Goal: Task Accomplishment & Management: Manage account settings

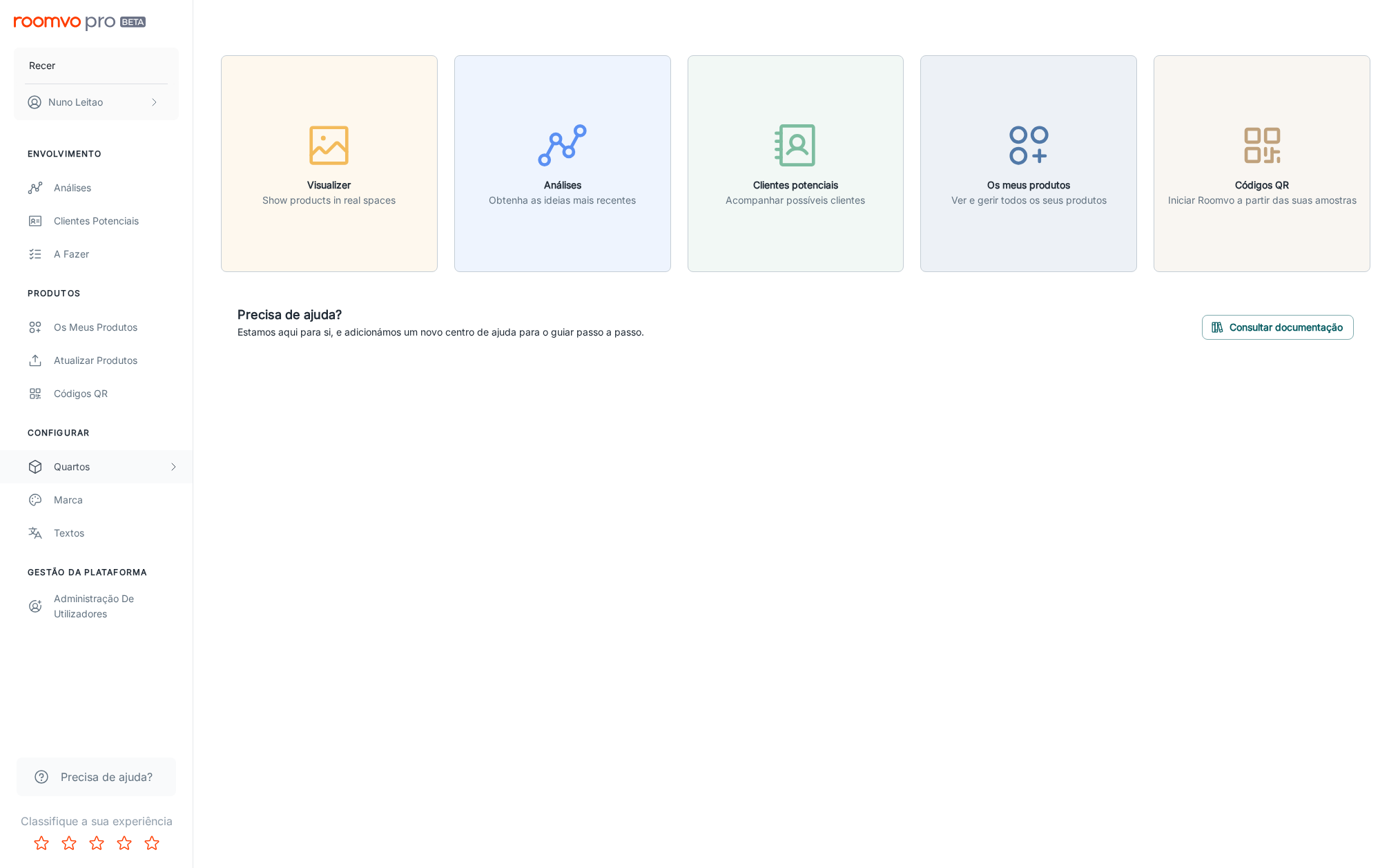
click at [80, 465] on div "Quartos" at bounding box center [111, 466] width 114 height 15
click at [87, 498] on div "My Rooms" at bounding box center [116, 500] width 125 height 15
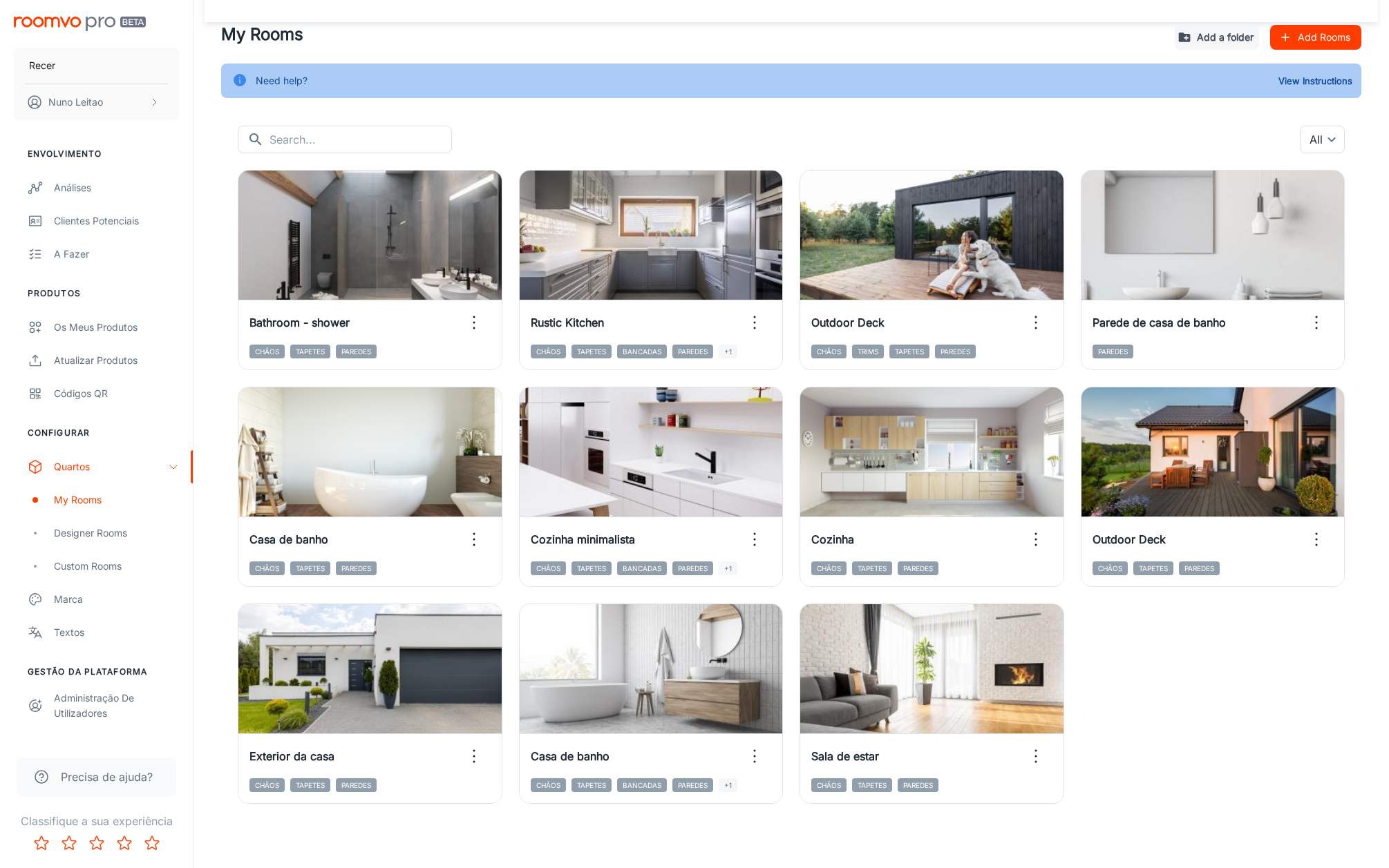
scroll to position [35, 0]
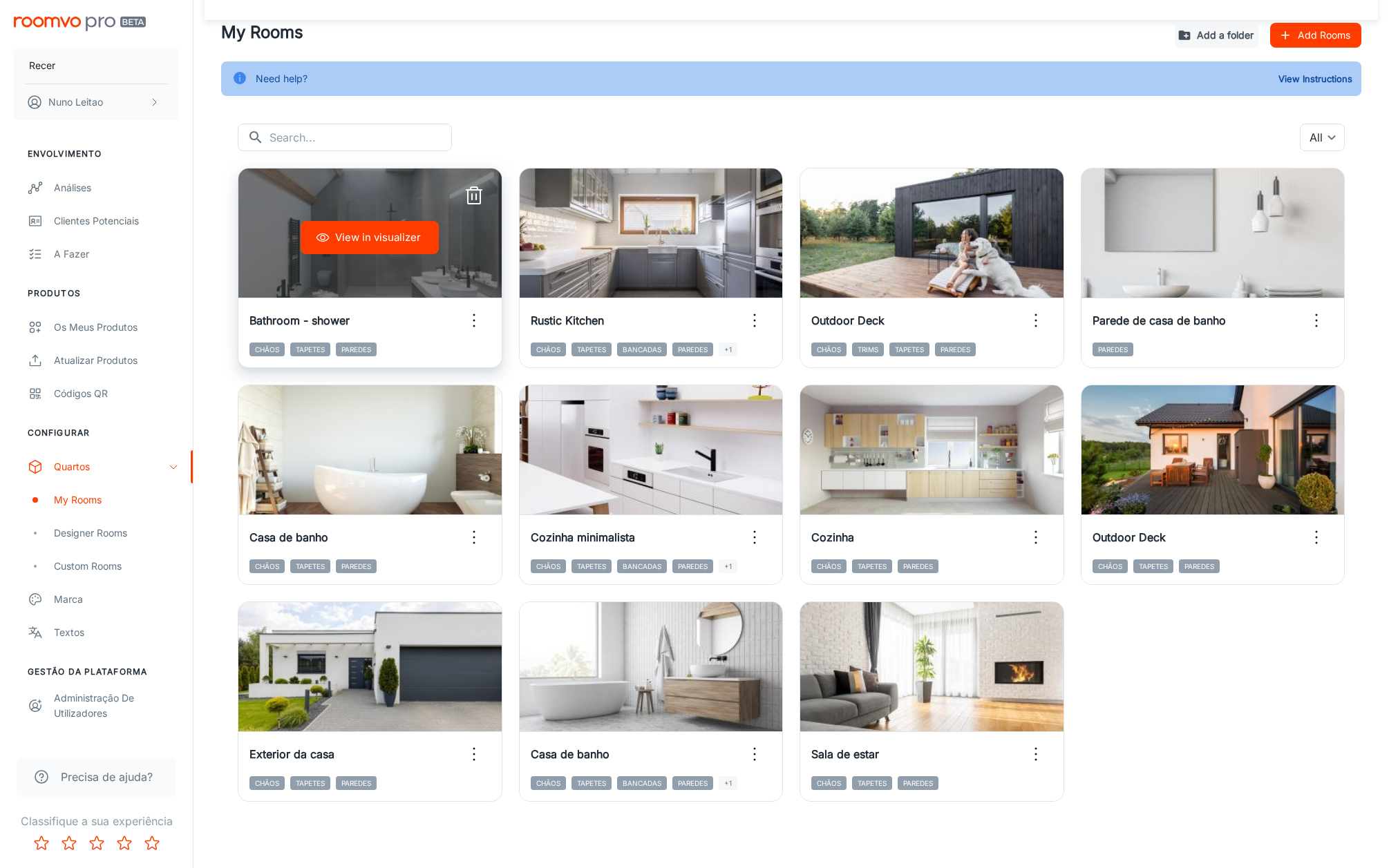
click at [473, 197] on icon "button" at bounding box center [474, 196] width 22 height 22
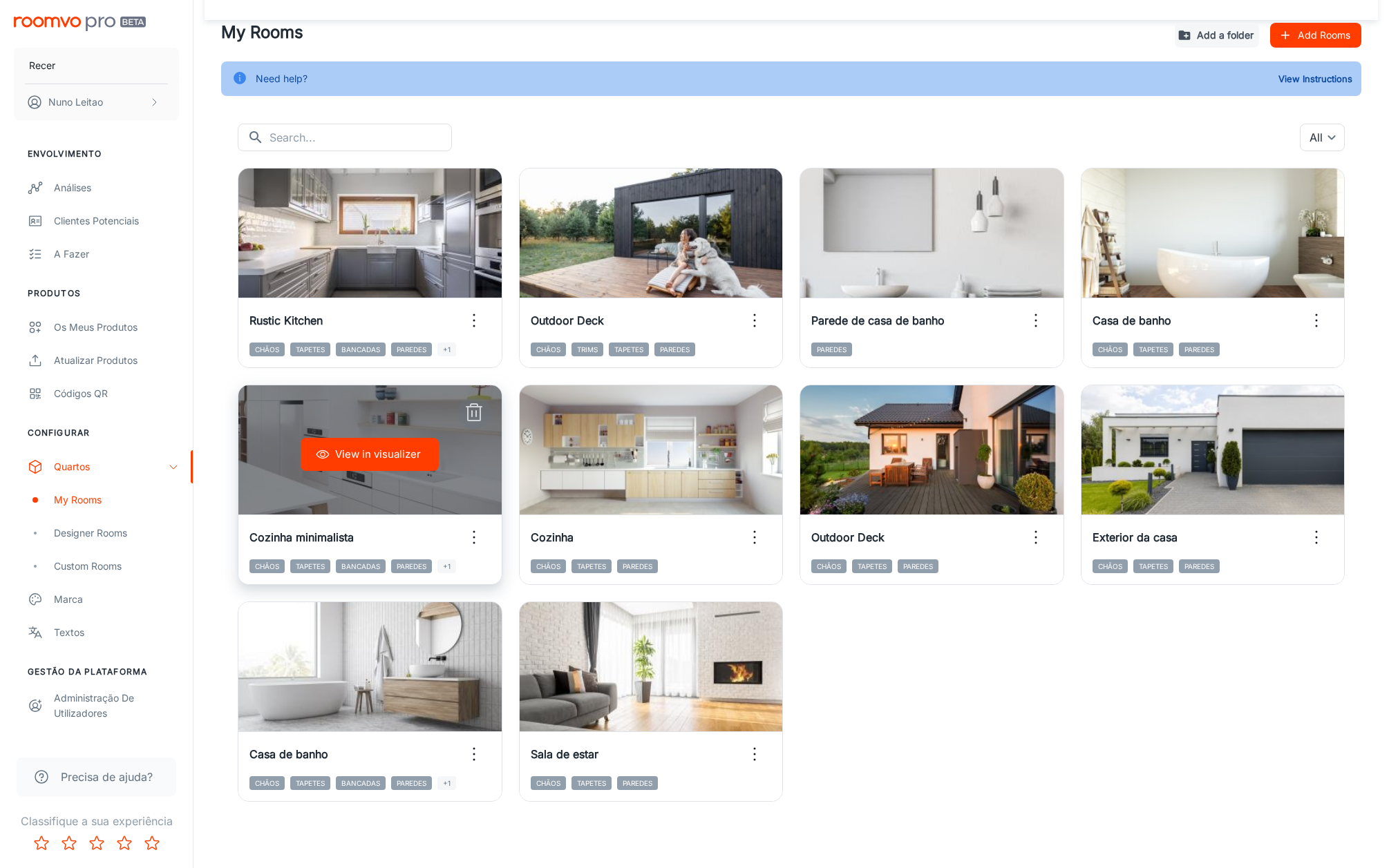
click at [473, 408] on icon "button" at bounding box center [474, 413] width 22 height 22
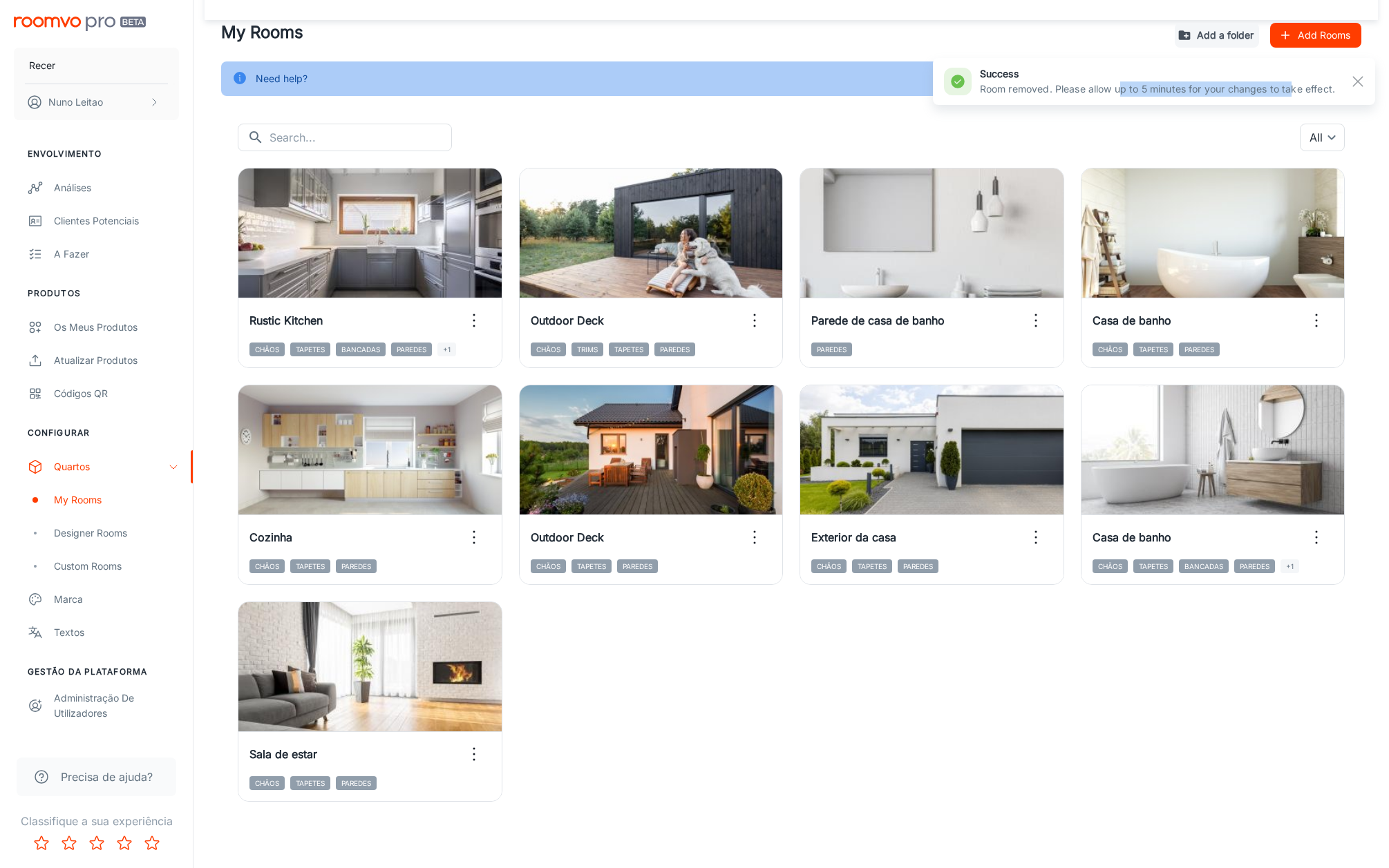
drag, startPoint x: 1117, startPoint y: 92, endPoint x: 1295, endPoint y: 96, distance: 178.0
click at [1289, 96] on p "Room removed. Please allow up to 5 minutes for your changes to take effect." at bounding box center [1157, 89] width 355 height 15
click at [1354, 82] on rect "button" at bounding box center [1357, 81] width 17 height 17
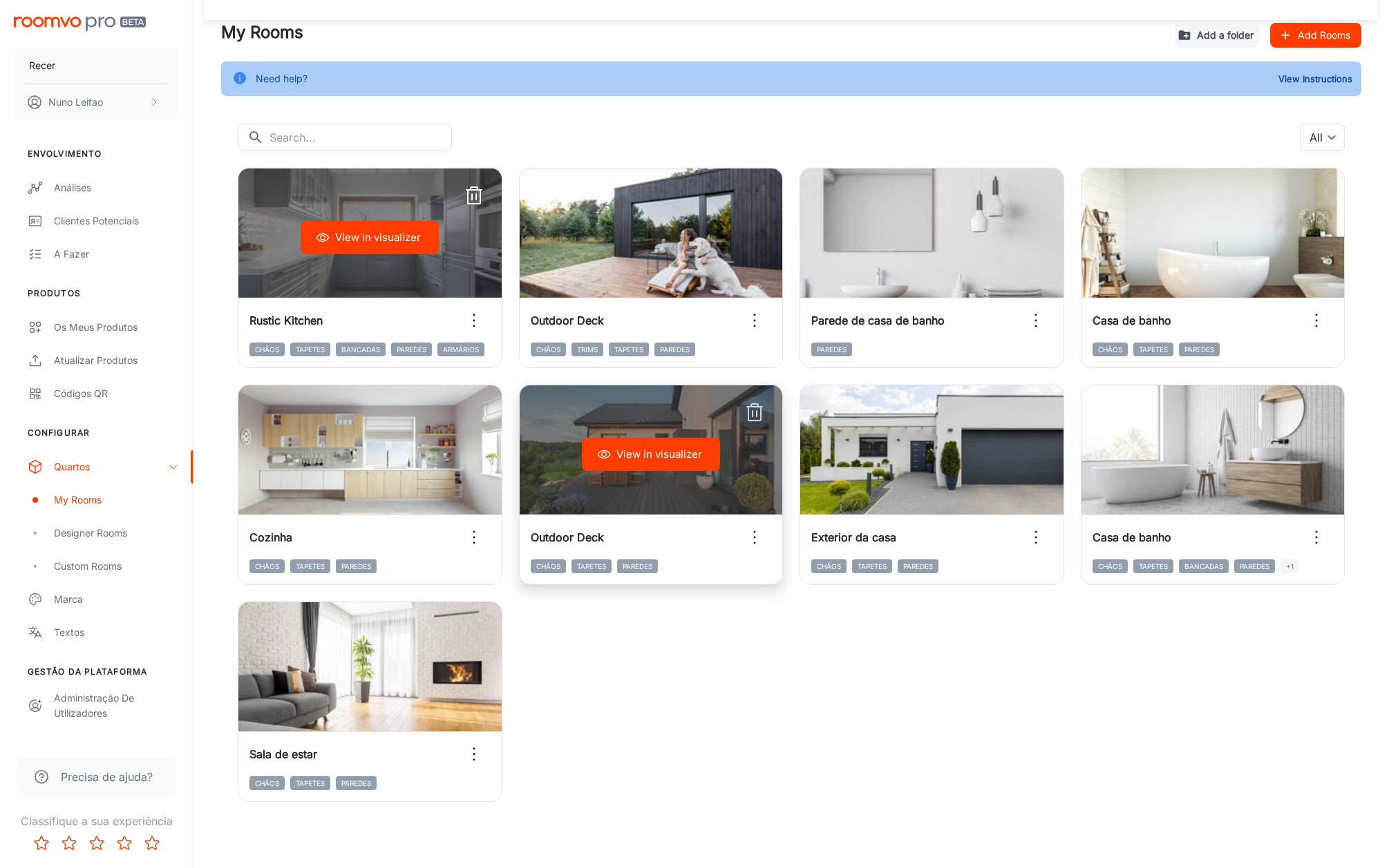
click at [749, 412] on icon "button" at bounding box center [754, 413] width 22 height 22
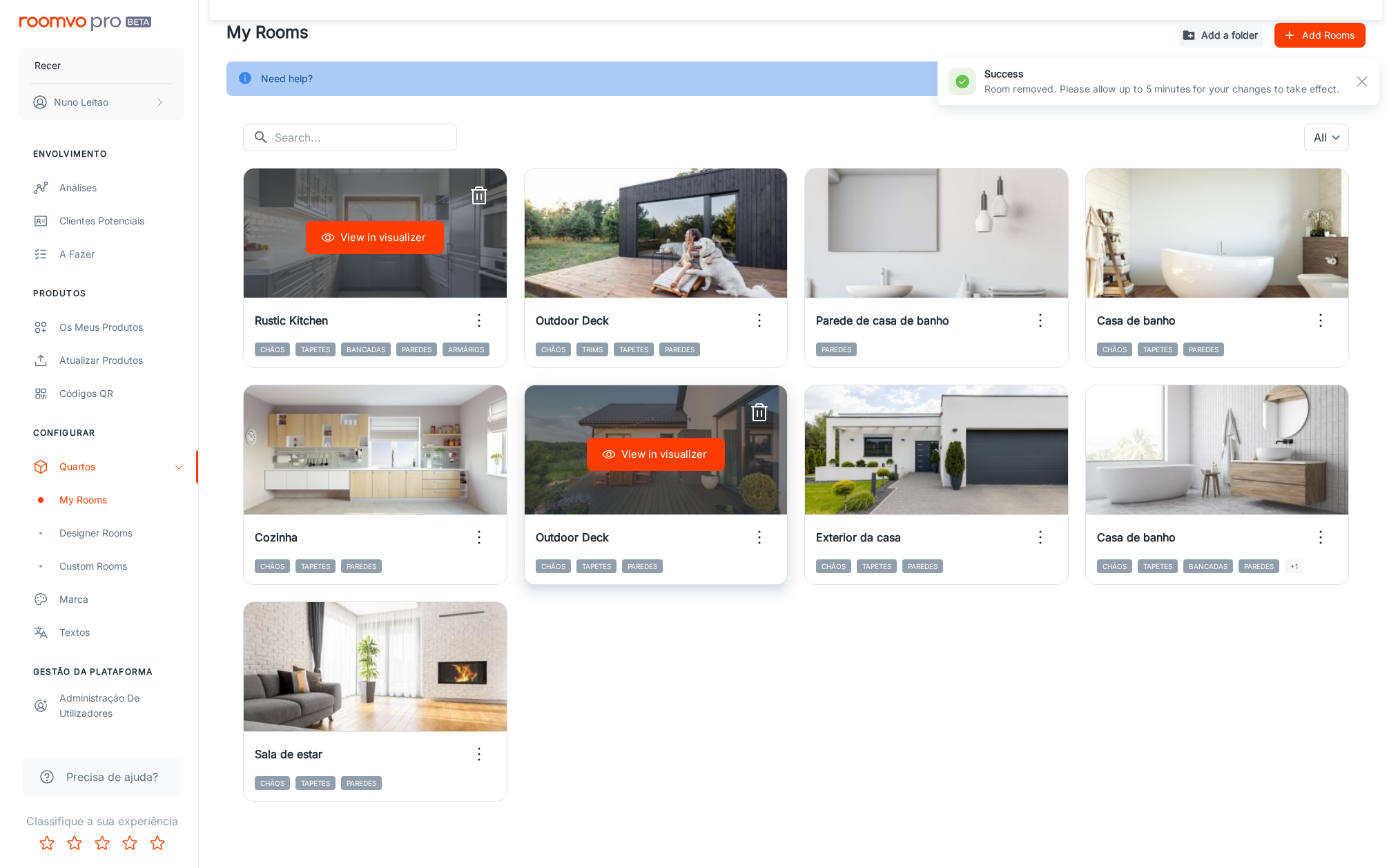
scroll to position [0, 0]
